Goal: Navigation & Orientation: Find specific page/section

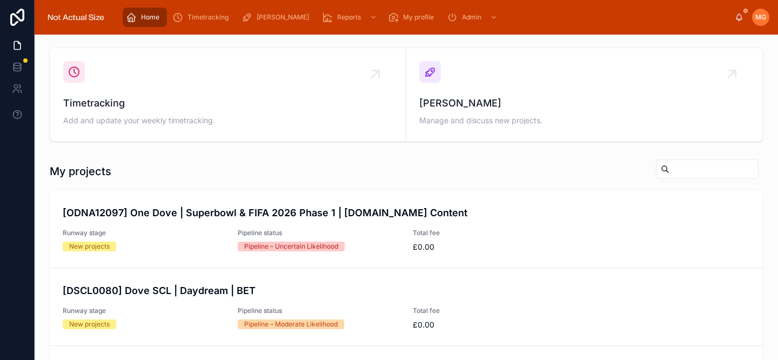
click at [737, 22] on div "MG Mollie Gallington" at bounding box center [752, 17] width 35 height 17
click at [738, 15] on icon at bounding box center [739, 16] width 6 height 5
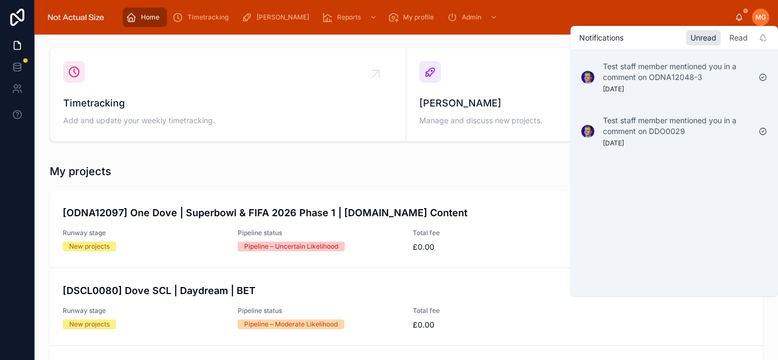
click at [738, 39] on div "Read" at bounding box center [738, 37] width 27 height 15
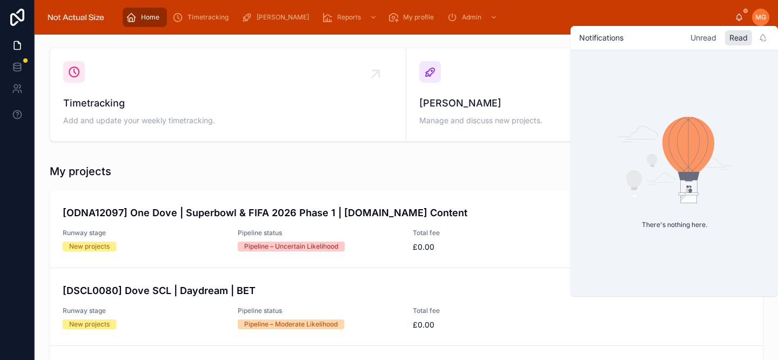
click at [713, 37] on div "Unread" at bounding box center [703, 37] width 35 height 15
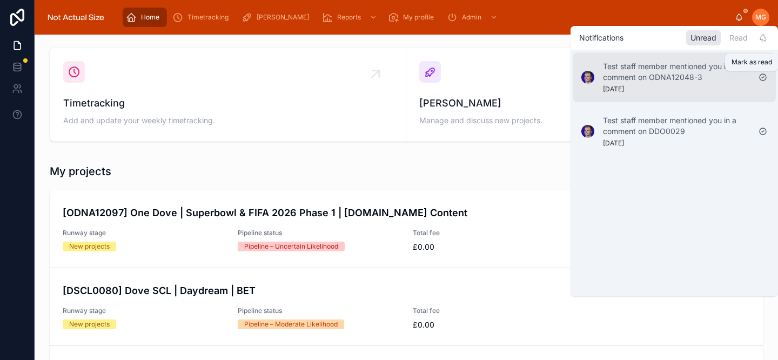
click at [760, 79] on icon at bounding box center [763, 77] width 6 height 6
click at [764, 80] on icon at bounding box center [763, 77] width 6 height 6
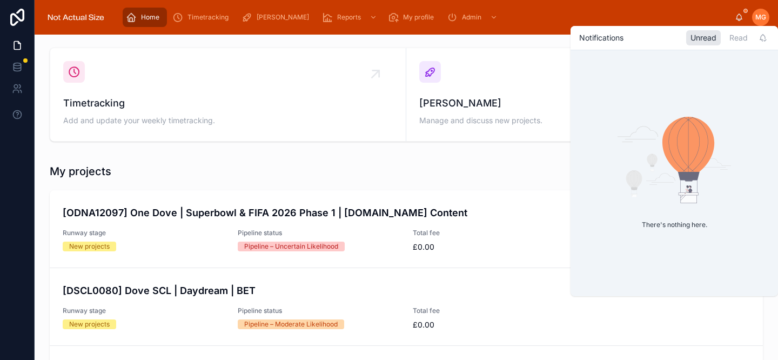
click at [659, 10] on div "Home Timetracking [PERSON_NAME] Reports My profile Admin" at bounding box center [426, 17] width 618 height 24
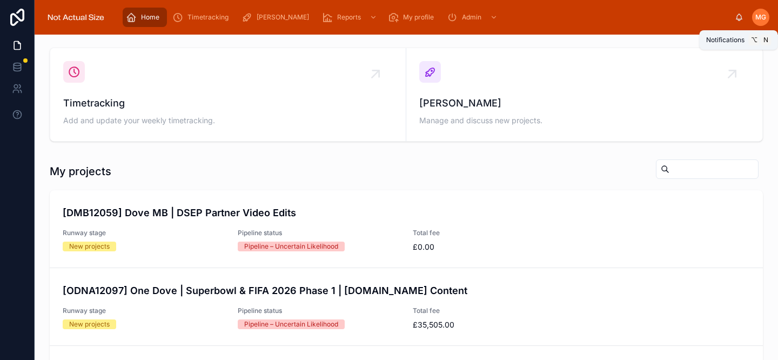
click at [740, 19] on icon at bounding box center [739, 20] width 2 height 2
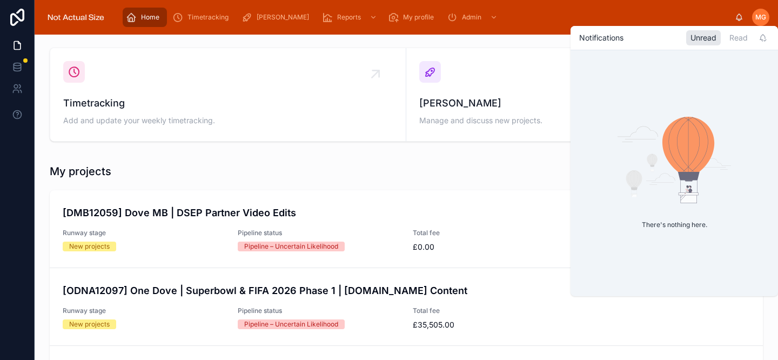
click at [740, 19] on icon at bounding box center [739, 20] width 2 height 2
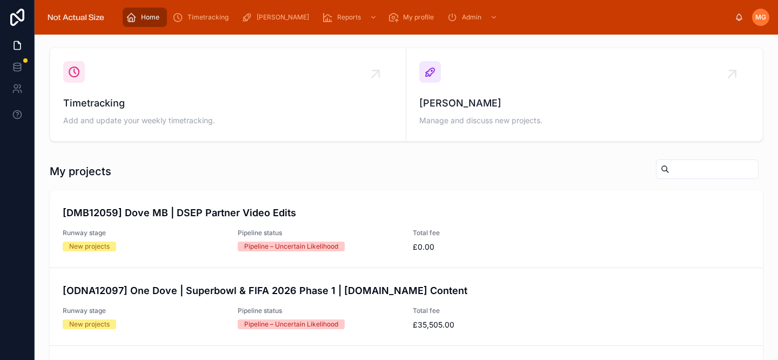
click at [592, 9] on div "Home Timetracking [PERSON_NAME] Reports My profile Admin" at bounding box center [426, 17] width 618 height 24
